Goal: Task Accomplishment & Management: Complete application form

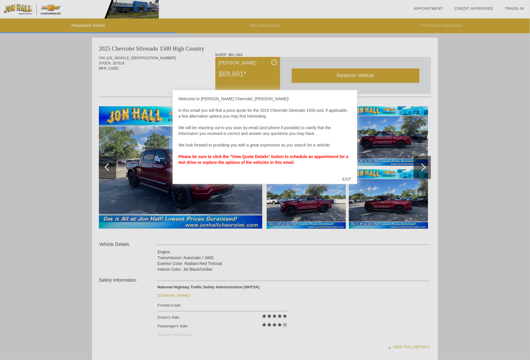
click at [348, 178] on div "EXIT" at bounding box center [347, 178] width 20 height 17
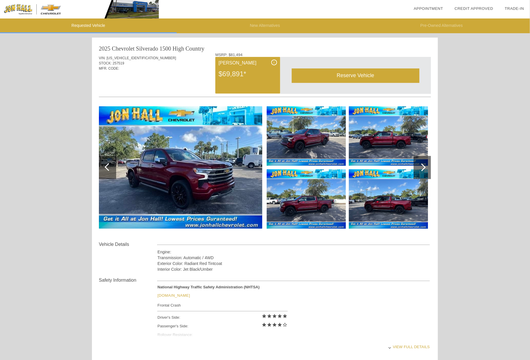
click at [175, 171] on img at bounding box center [181, 167] width 164 height 122
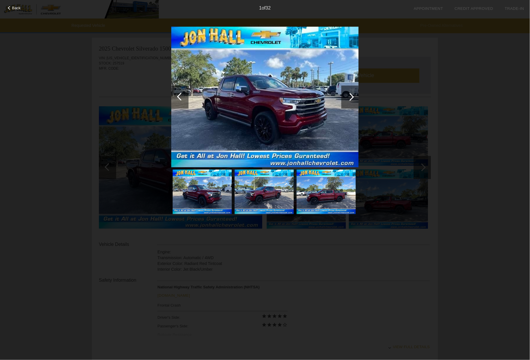
click at [350, 96] on div at bounding box center [351, 97] width 8 height 8
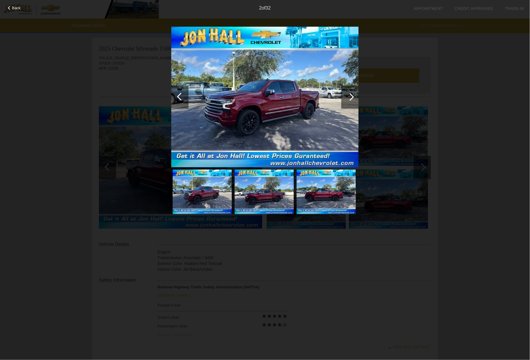
drag, startPoint x: 484, startPoint y: 158, endPoint x: 481, endPoint y: 154, distance: 6.0
click at [484, 158] on div "Back 2 of 32" at bounding box center [265, 180] width 530 height 360
click at [14, 5] on div "2 of 32" at bounding box center [265, 6] width 530 height 12
click at [8, 4] on div "2 of 32" at bounding box center [265, 6] width 530 height 12
click at [8, 7] on div "Back" at bounding box center [14, 7] width 29 height 3
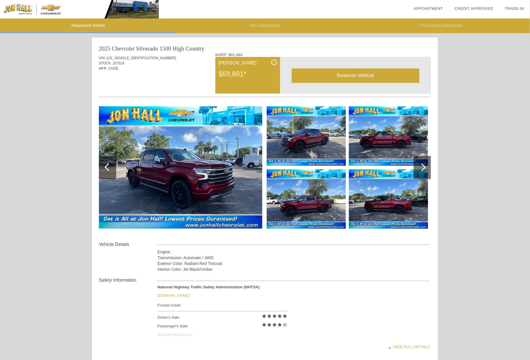
click at [315, 136] on img at bounding box center [306, 135] width 79 height 59
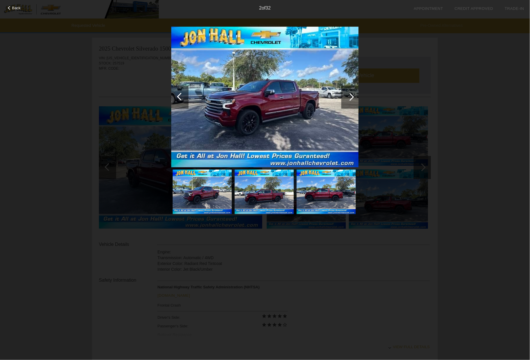
click at [15, 6] on span "Back" at bounding box center [16, 8] width 9 height 4
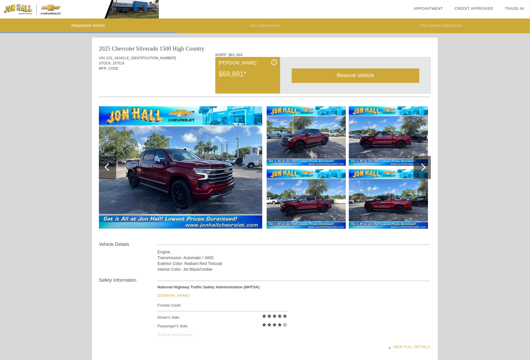
click at [424, 168] on div at bounding box center [423, 167] width 8 height 8
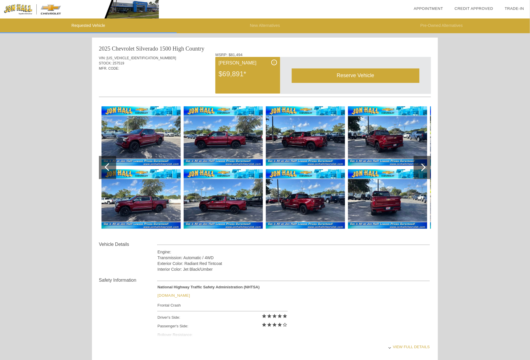
click at [276, 61] on div "i" at bounding box center [275, 62] width 6 height 6
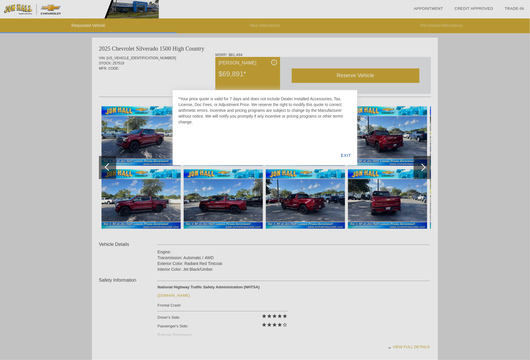
click at [345, 155] on div "EXIT" at bounding box center [346, 155] width 22 height 20
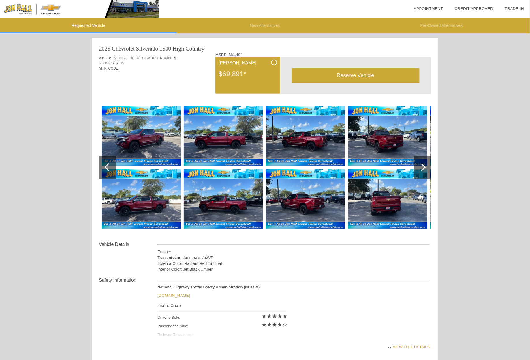
click at [29, 9] on img at bounding box center [79, 9] width 159 height 18
